Goal: Task Accomplishment & Management: Use online tool/utility

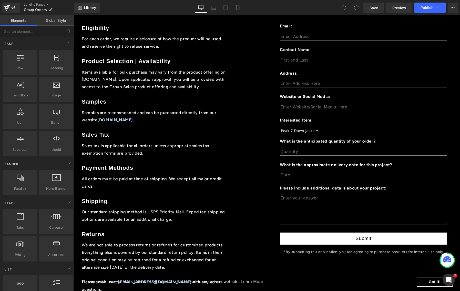
scroll to position [308, 0]
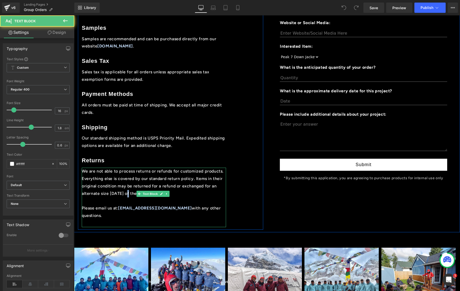
drag, startPoint x: 124, startPoint y: 192, endPoint x: 134, endPoint y: 183, distance: 14.0
click at [124, 192] on p "We are not able to process returns or refunds for customized products. Everythi…" at bounding box center [154, 182] width 144 height 29
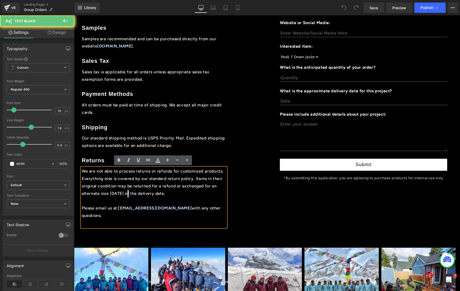
click at [153, 168] on div "We are not able to process returns or refunds for customized products. Everythi…" at bounding box center [154, 197] width 144 height 59
click at [147, 173] on p "We are not able to process returns or refunds for customized products. Everythi…" at bounding box center [154, 182] width 144 height 29
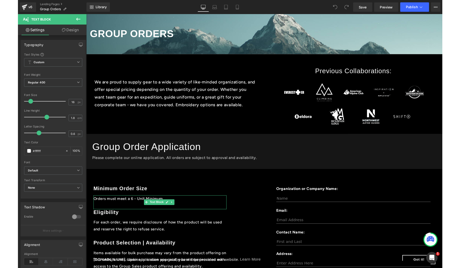
scroll to position [0, 0]
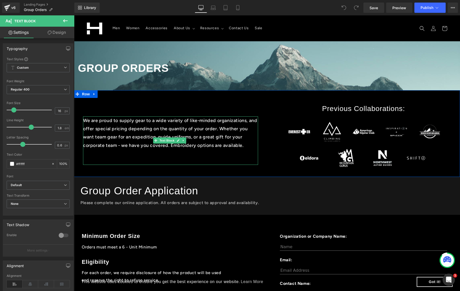
click at [137, 138] on p "We are proud to supply gear to a wide variety of like-minded organizations, and…" at bounding box center [170, 132] width 175 height 33
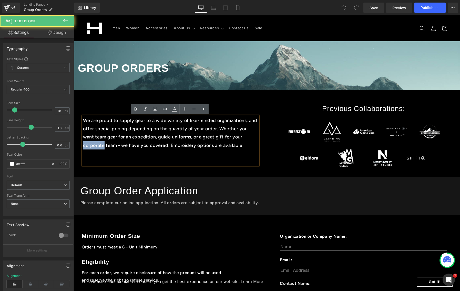
drag, startPoint x: 104, startPoint y: 145, endPoint x: 82, endPoint y: 146, distance: 22.3
click at [82, 146] on div "We are proud to supply gear to a wide variety of like-minded organizations, and…" at bounding box center [170, 140] width 193 height 73
click at [117, 146] on p "We are proud to supply gear to a wide variety of like-minded organizations, and…" at bounding box center [170, 132] width 175 height 33
drag, startPoint x: 105, startPoint y: 145, endPoint x: 77, endPoint y: 145, distance: 28.0
click at [77, 145] on div "We are proud to supply gear to a wide variety of like-minded organizations, and…" at bounding box center [170, 140] width 193 height 73
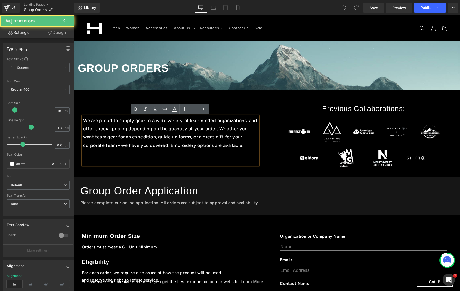
click at [109, 138] on p "We are proud to supply gear to a wide variety of like-minded organizations, and…" at bounding box center [170, 132] width 175 height 33
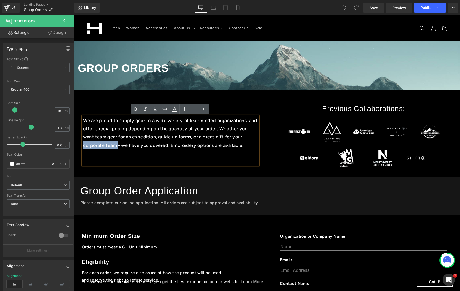
drag, startPoint x: 117, startPoint y: 146, endPoint x: 81, endPoint y: 146, distance: 36.4
click at [81, 146] on div "We are proud to supply gear to a wide variety of like-minded organizations, and…" at bounding box center [170, 140] width 193 height 73
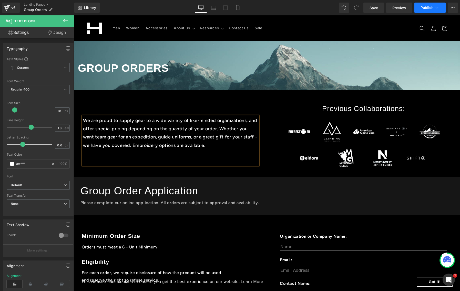
click at [427, 9] on span "Publish" at bounding box center [427, 8] width 13 height 4
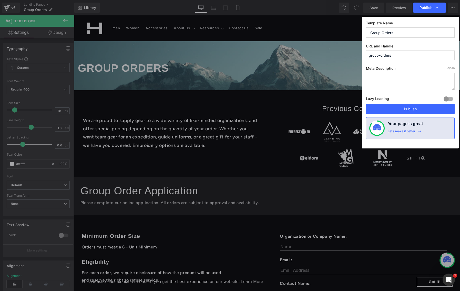
click at [456, 96] on div "Template Name Group Orders URL and Handle group-orders Meta Description 0 /320 …" at bounding box center [410, 83] width 97 height 132
click at [450, 97] on div at bounding box center [449, 99] width 12 height 8
drag, startPoint x: 440, startPoint y: 106, endPoint x: 276, endPoint y: 68, distance: 168.5
click at [440, 106] on button "Publish" at bounding box center [410, 109] width 89 height 10
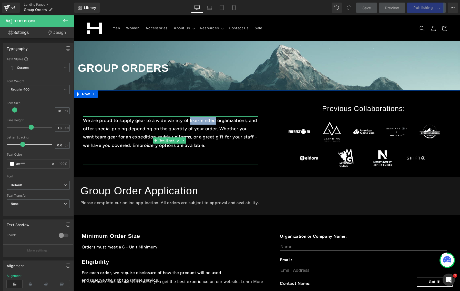
drag, startPoint x: 190, startPoint y: 120, endPoint x: 215, endPoint y: 122, distance: 25.2
click at [215, 122] on p "We are proud to supply gear to a wide variety of like-minded organizations, and…" at bounding box center [170, 132] width 175 height 33
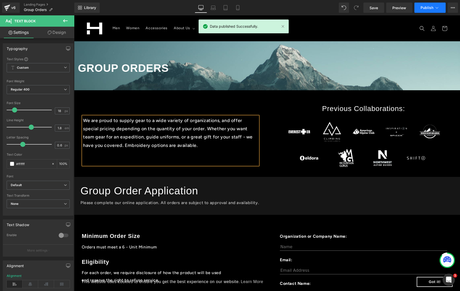
click at [426, 8] on span "Publish" at bounding box center [427, 8] width 13 height 4
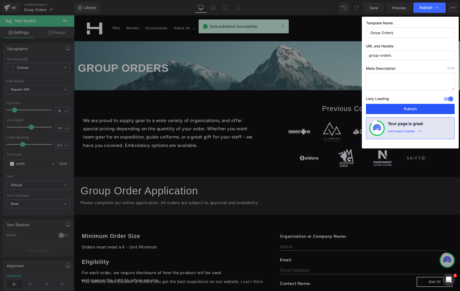
click at [402, 112] on button "Publish" at bounding box center [410, 109] width 89 height 10
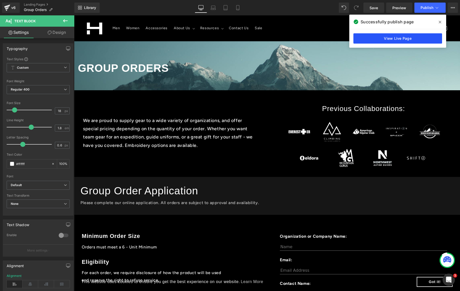
click at [410, 41] on link "View Live Page" at bounding box center [398, 38] width 89 height 10
